Goal: Task Accomplishment & Management: Manage account settings

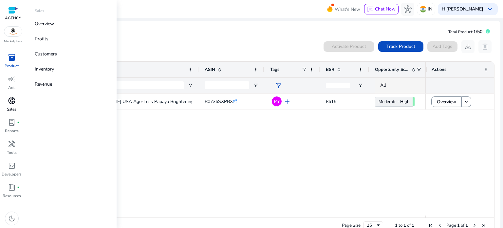
click at [14, 109] on p "Sales" at bounding box center [11, 109] width 9 height 6
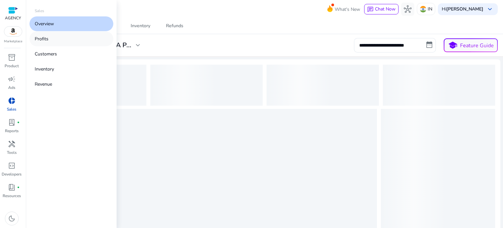
click at [52, 41] on link "Profits" at bounding box center [71, 38] width 84 height 15
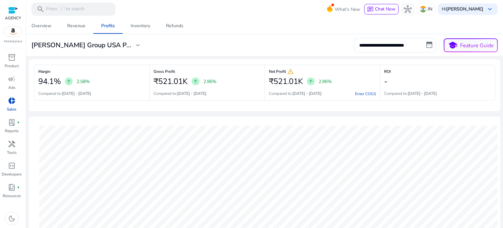
click at [231, 27] on div "Overview Revenue Profits Inventory Refunds" at bounding box center [265, 26] width 482 height 16
click at [16, 32] on img at bounding box center [13, 32] width 18 height 10
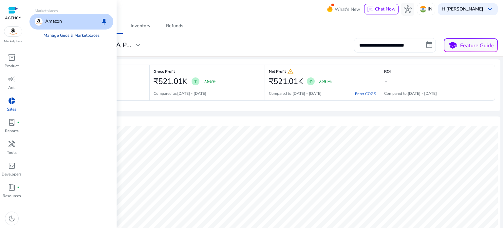
click at [54, 32] on link "Manage Geos & Marketplaces" at bounding box center [71, 35] width 66 height 12
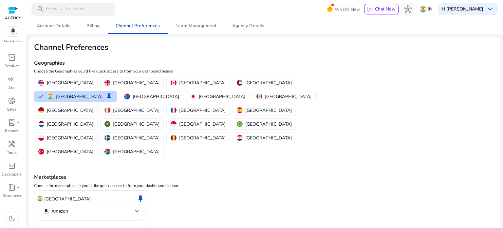
click at [103, 207] on mat-select-trigger "Amazon" at bounding box center [88, 211] width 93 height 8
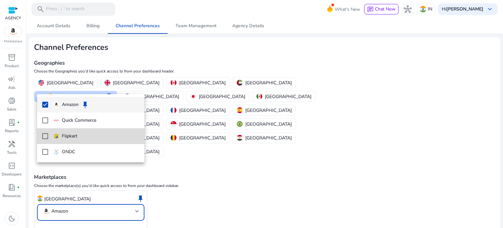
click at [96, 139] on span "Flipkart" at bounding box center [96, 135] width 86 height 7
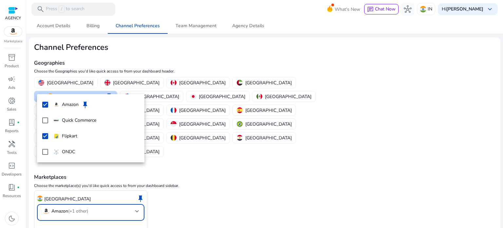
click at [70, 204] on div at bounding box center [251, 114] width 503 height 228
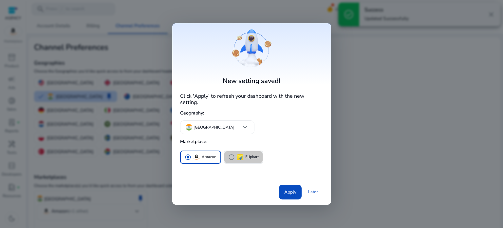
click at [229, 154] on span "radio_button_unchecked" at bounding box center [231, 157] width 7 height 7
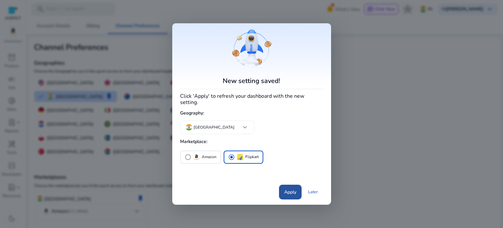
click at [290, 188] on span "Apply" at bounding box center [290, 191] width 12 height 7
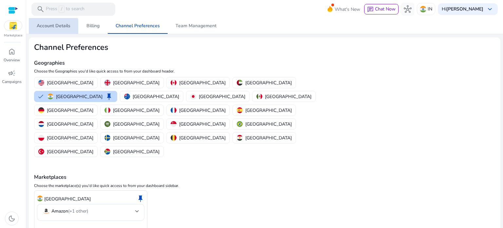
click at [46, 29] on span "Account Details" at bounding box center [54, 26] width 34 height 16
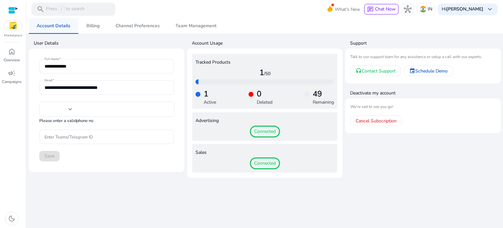
type input "***"
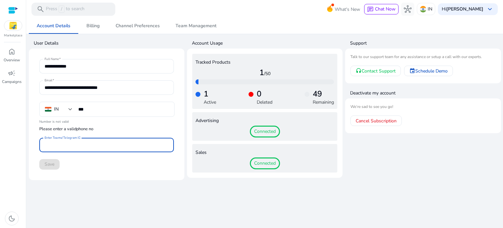
click at [92, 143] on input "Enter Teams/Telegram ID" at bounding box center [107, 144] width 124 height 7
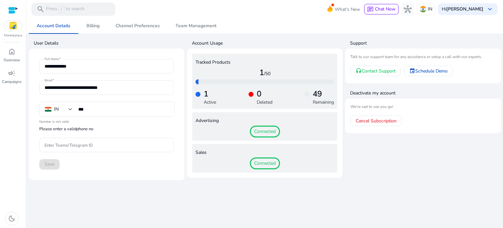
click at [102, 173] on mat-card-content "**********" at bounding box center [106, 114] width 145 height 120
click at [12, 54] on span "home" at bounding box center [12, 51] width 8 height 8
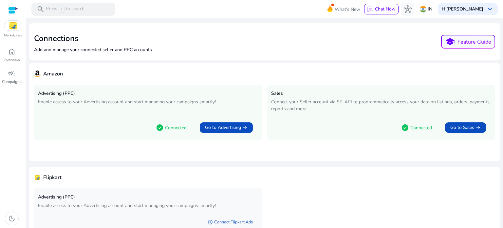
scroll to position [37, 0]
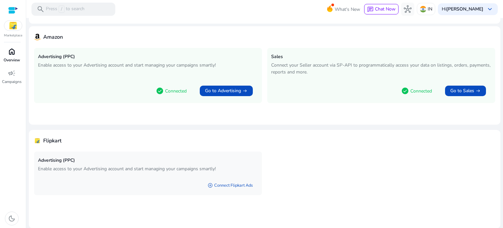
click at [7, 60] on p "Overview" at bounding box center [12, 60] width 16 height 6
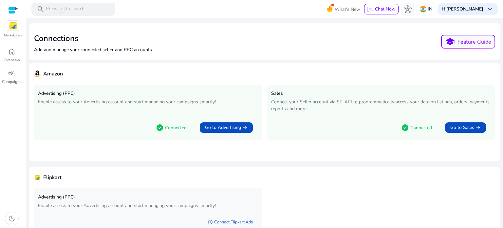
click at [10, 10] on div at bounding box center [13, 11] width 10 height 8
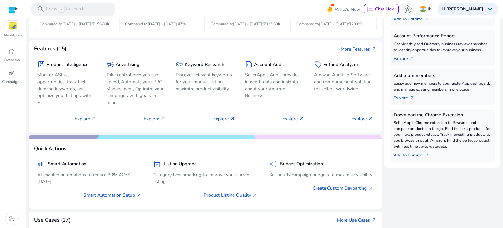
scroll to position [193, 0]
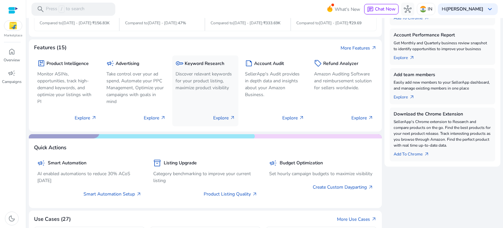
click at [216, 117] on p "Explore arrow_outward" at bounding box center [224, 117] width 22 height 7
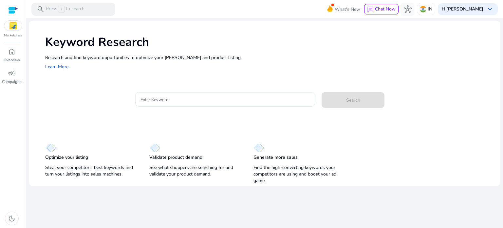
click at [183, 104] on div at bounding box center [225, 99] width 170 height 14
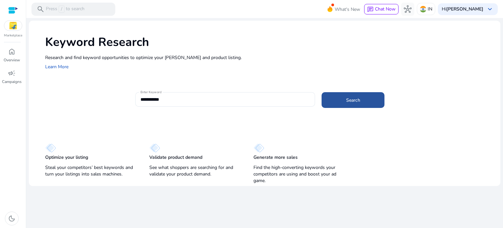
click at [358, 97] on span "Search" at bounding box center [353, 100] width 14 height 7
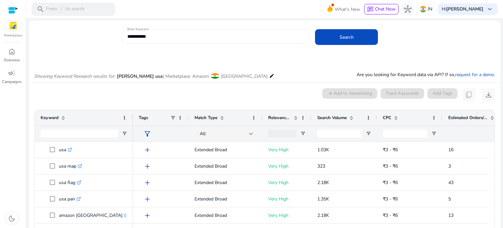
click at [186, 31] on div "**********" at bounding box center [215, 36] width 176 height 14
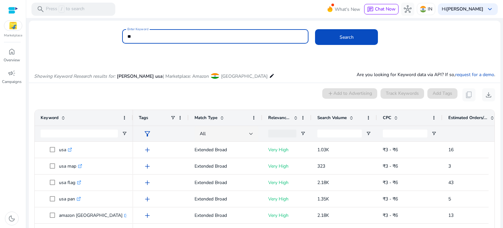
type input "*"
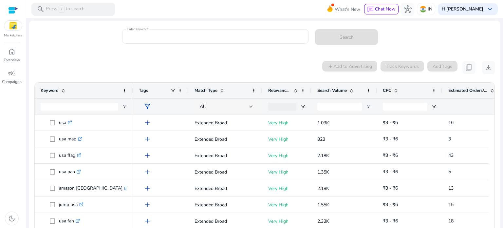
click at [13, 25] on img at bounding box center [13, 26] width 18 height 10
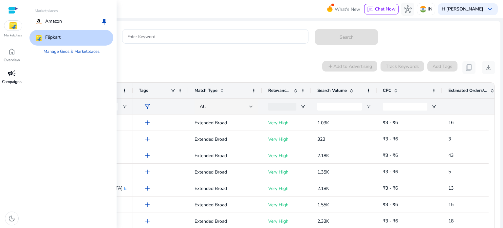
click at [18, 75] on div "campaign" at bounding box center [12, 73] width 18 height 10
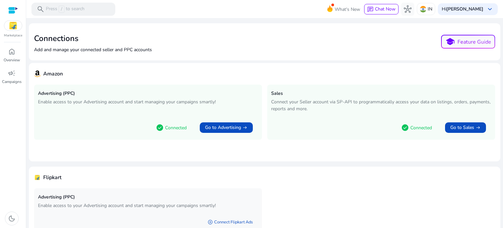
click at [297, 15] on mat-toolbar "search Press / to search What's New chat Chat Now hub IN Hi Basant Pandey keybo…" at bounding box center [264, 9] width 477 height 18
click at [15, 55] on span "home" at bounding box center [12, 51] width 8 height 8
click at [459, 11] on b "[PERSON_NAME]" at bounding box center [464, 9] width 37 height 6
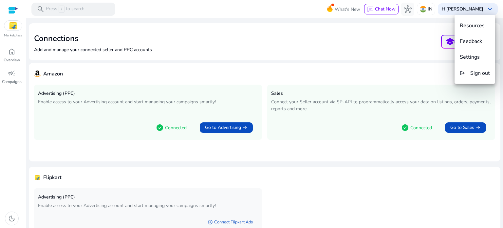
click at [427, 12] on div at bounding box center [251, 114] width 503 height 228
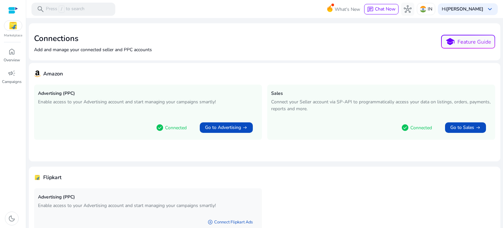
click at [426, 12] on img at bounding box center [423, 9] width 7 height 7
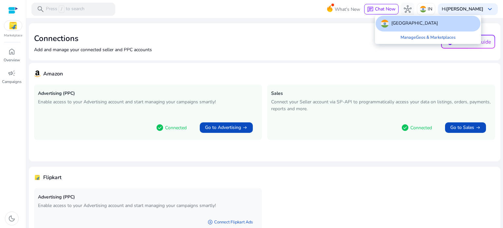
click at [427, 12] on div at bounding box center [251, 114] width 503 height 228
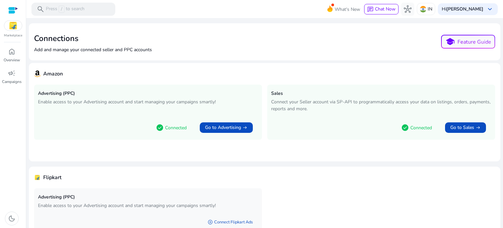
click at [8, 8] on div at bounding box center [13, 11] width 10 height 8
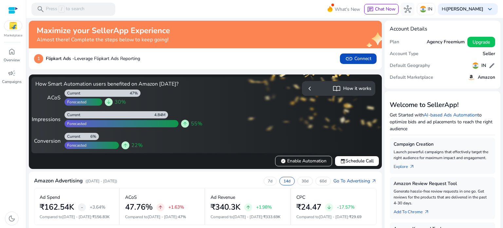
click at [123, 57] on p "Flipkart Ads - Leverage Flipkart Ads Reporting" at bounding box center [93, 58] width 94 height 7
click at [358, 61] on span "link Connect" at bounding box center [358, 59] width 26 height 8
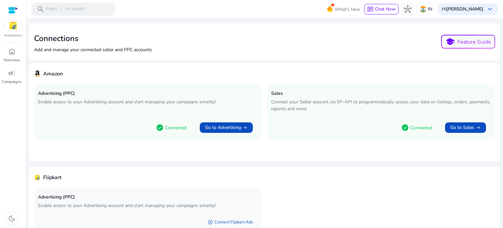
click at [9, 29] on img at bounding box center [13, 26] width 18 height 10
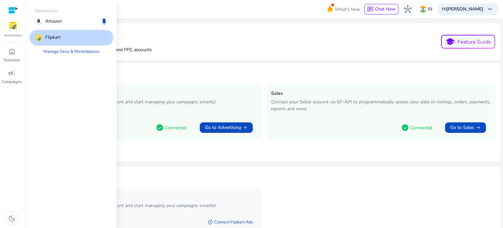
click at [67, 37] on div "Flipkart" at bounding box center [71, 38] width 84 height 16
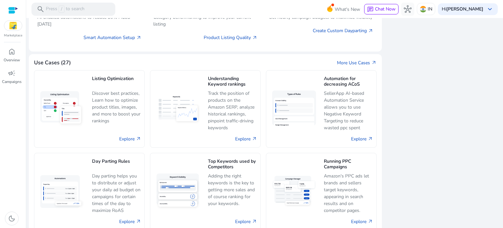
scroll to position [350, 0]
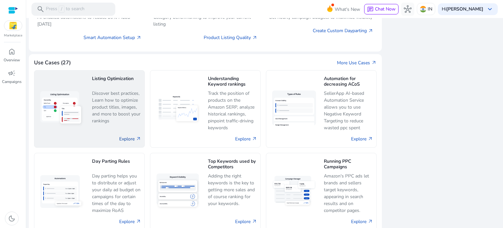
click at [132, 136] on link "Explore arrow_outward" at bounding box center [130, 138] width 22 height 7
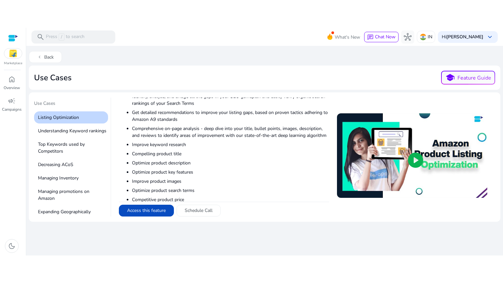
scroll to position [187, 0]
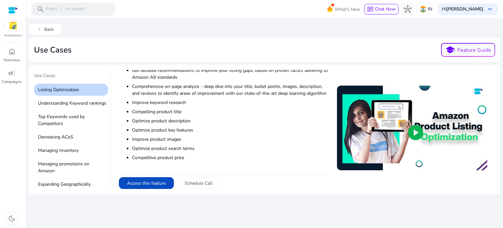
click at [411, 129] on span "play_circle" at bounding box center [415, 132] width 18 height 18
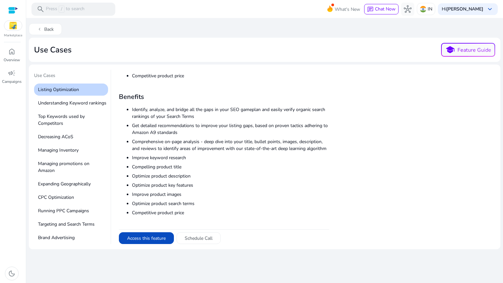
scroll to position [132, 0]
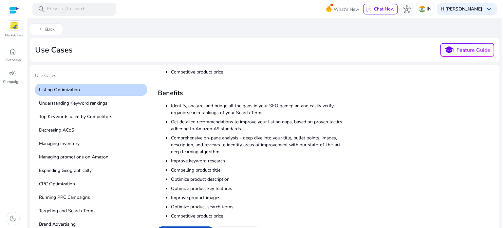
scroll to position [187, 0]
